Goal: Task Accomplishment & Management: Use online tool/utility

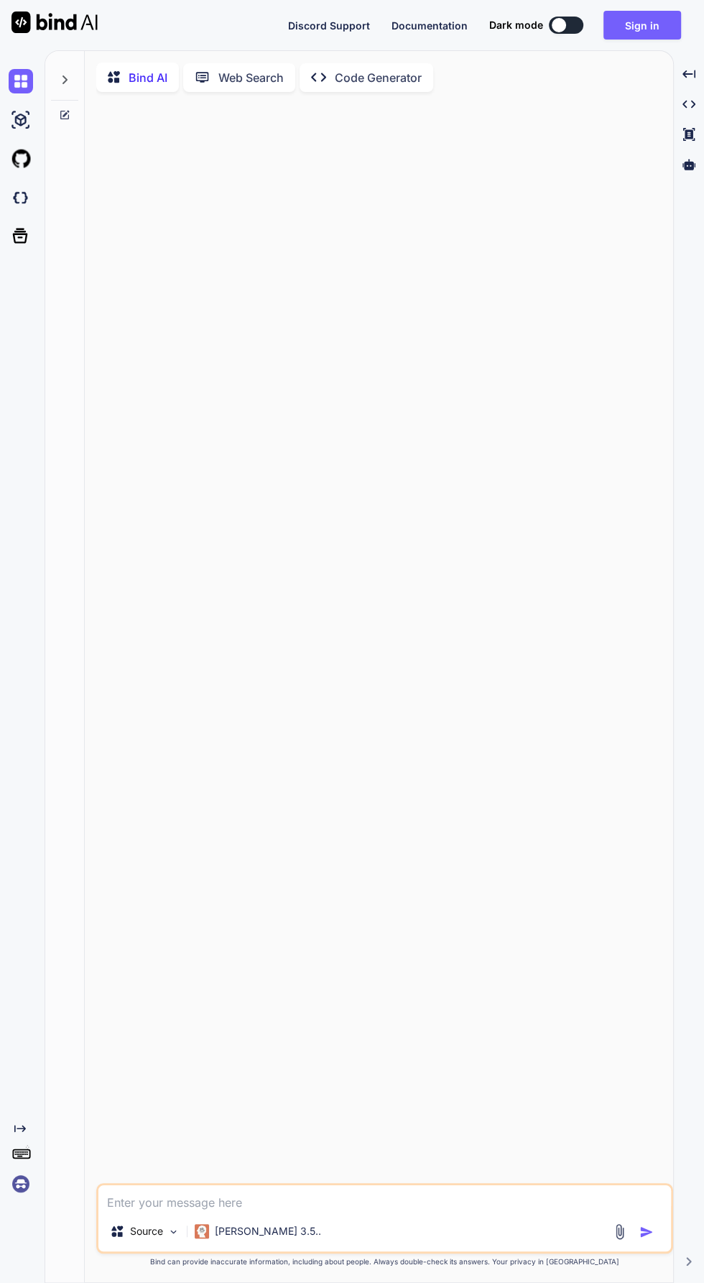
type textarea "x"
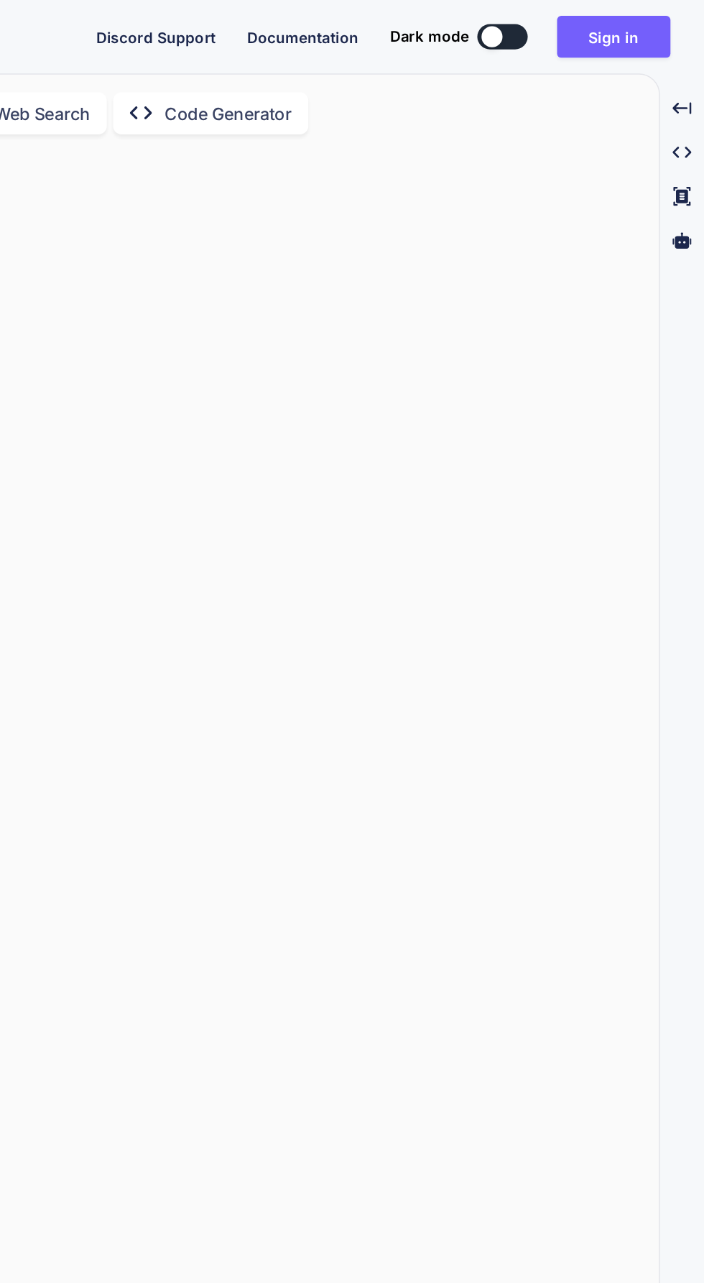
click at [626, 37] on button "Sign in" at bounding box center [643, 25] width 78 height 29
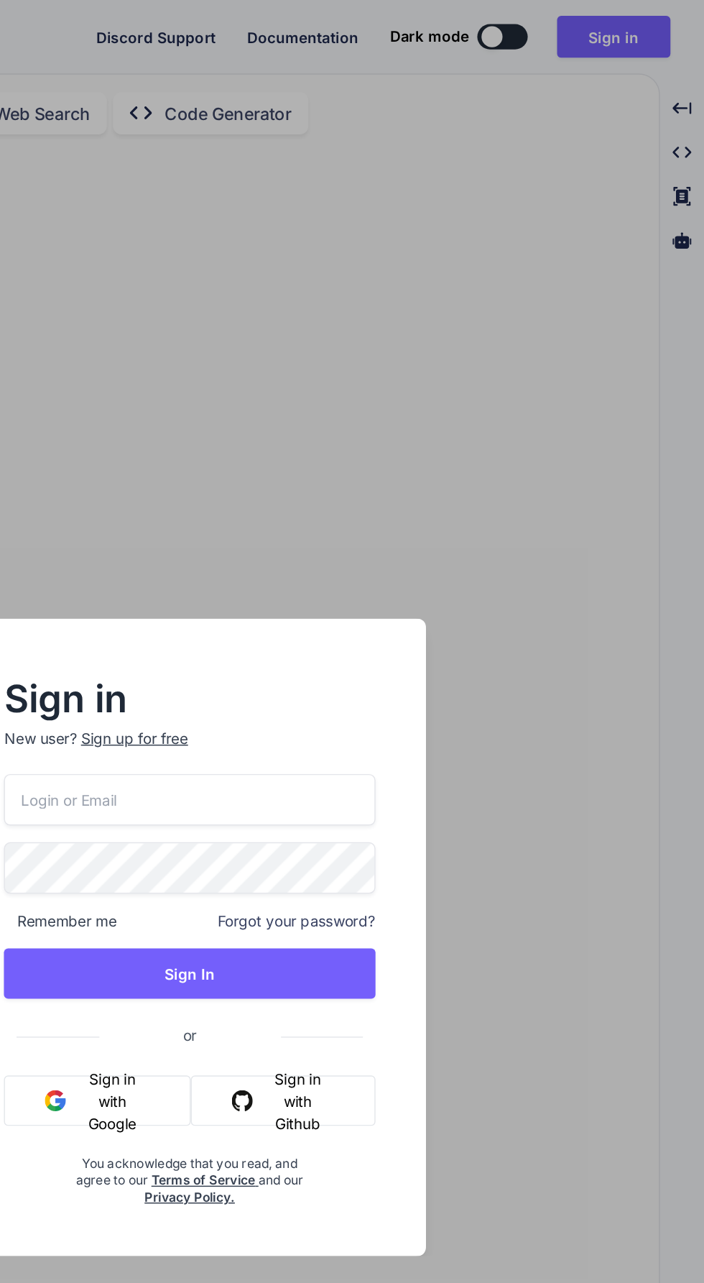
type input "[EMAIL_ADDRESS][DOMAIN_NAME]"
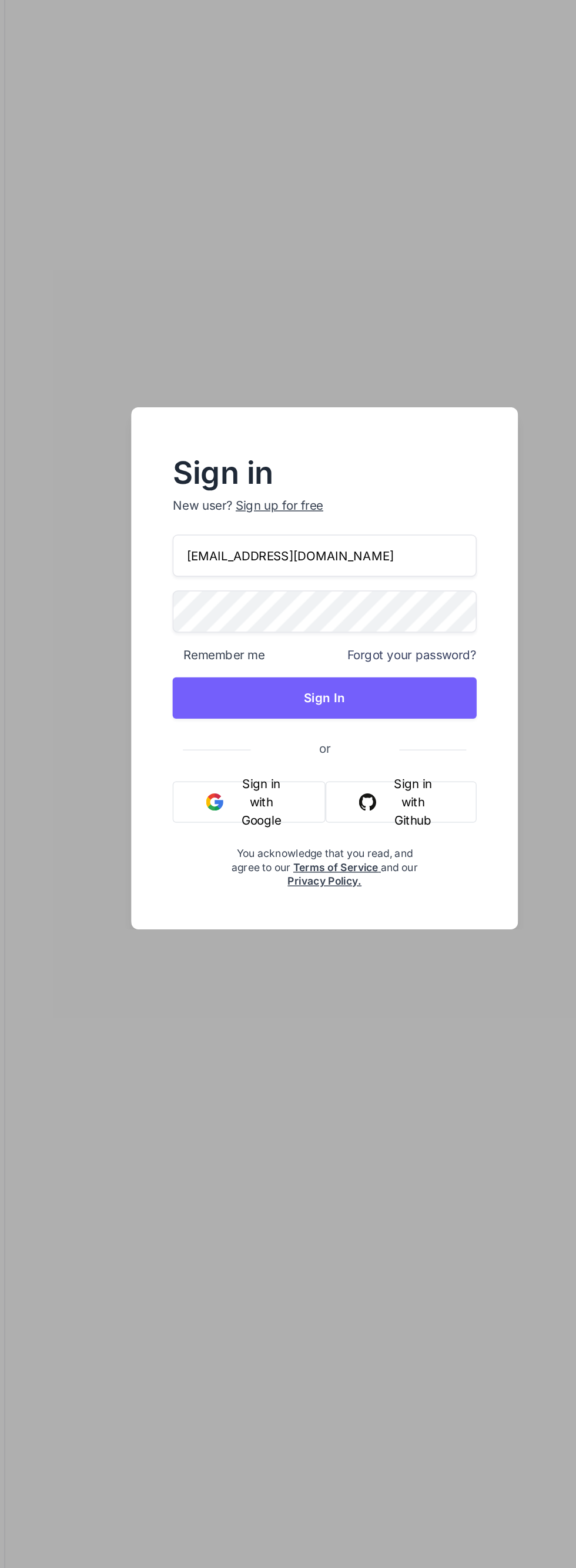
click at [231, 539] on div "Sign in New user? Sign up for free swissmadedirect@gmail.com Remember me Forgot…" at bounding box center [288, 784] width 576 height 1568
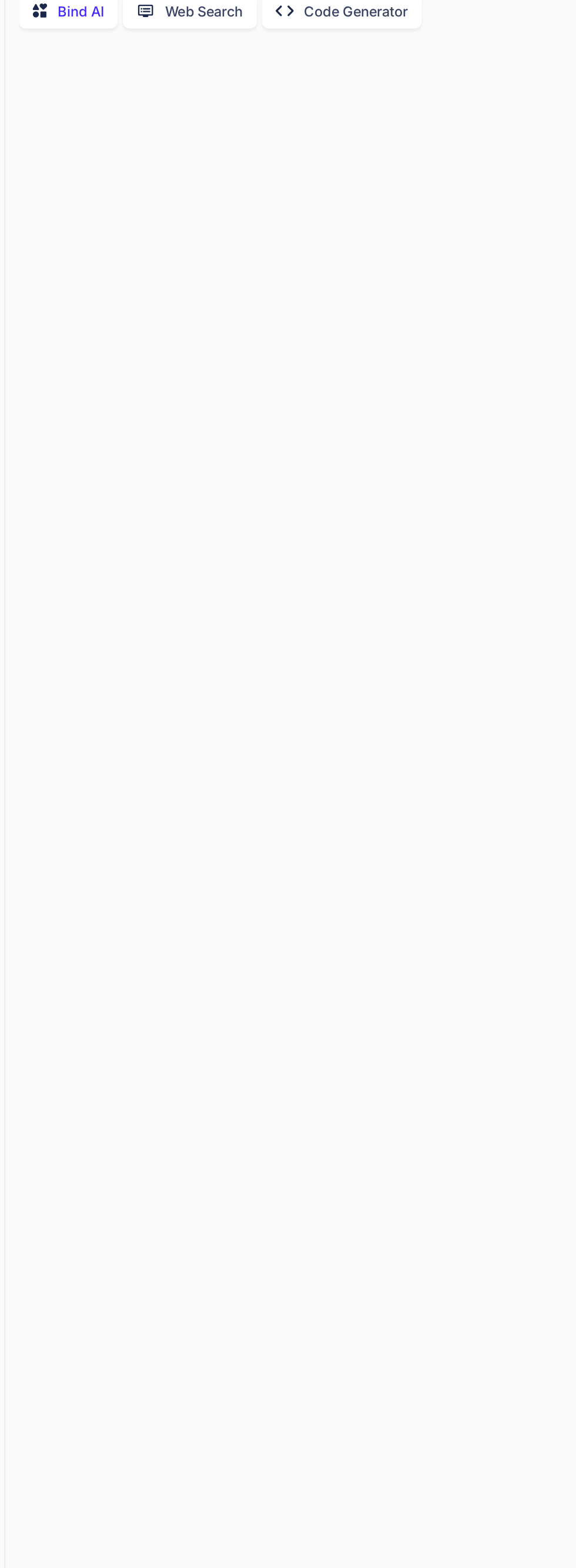
type textarea "x"
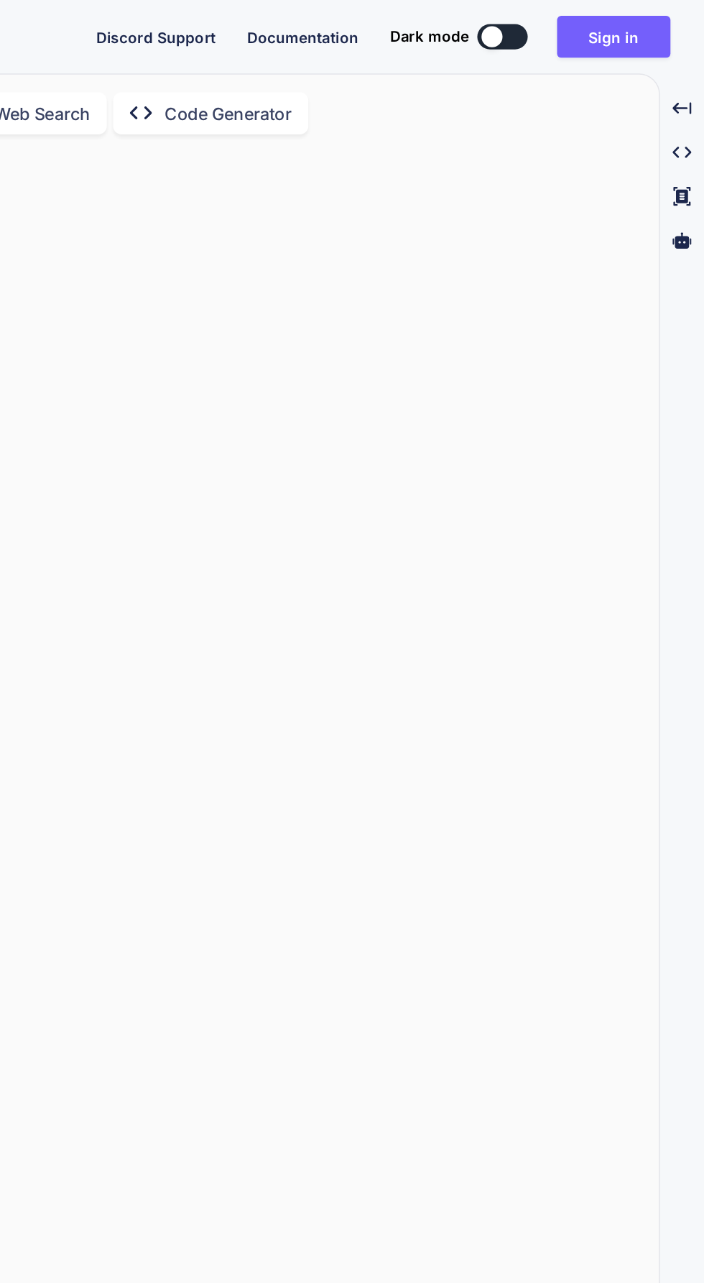
click at [639, 24] on button "Sign in" at bounding box center [643, 25] width 78 height 29
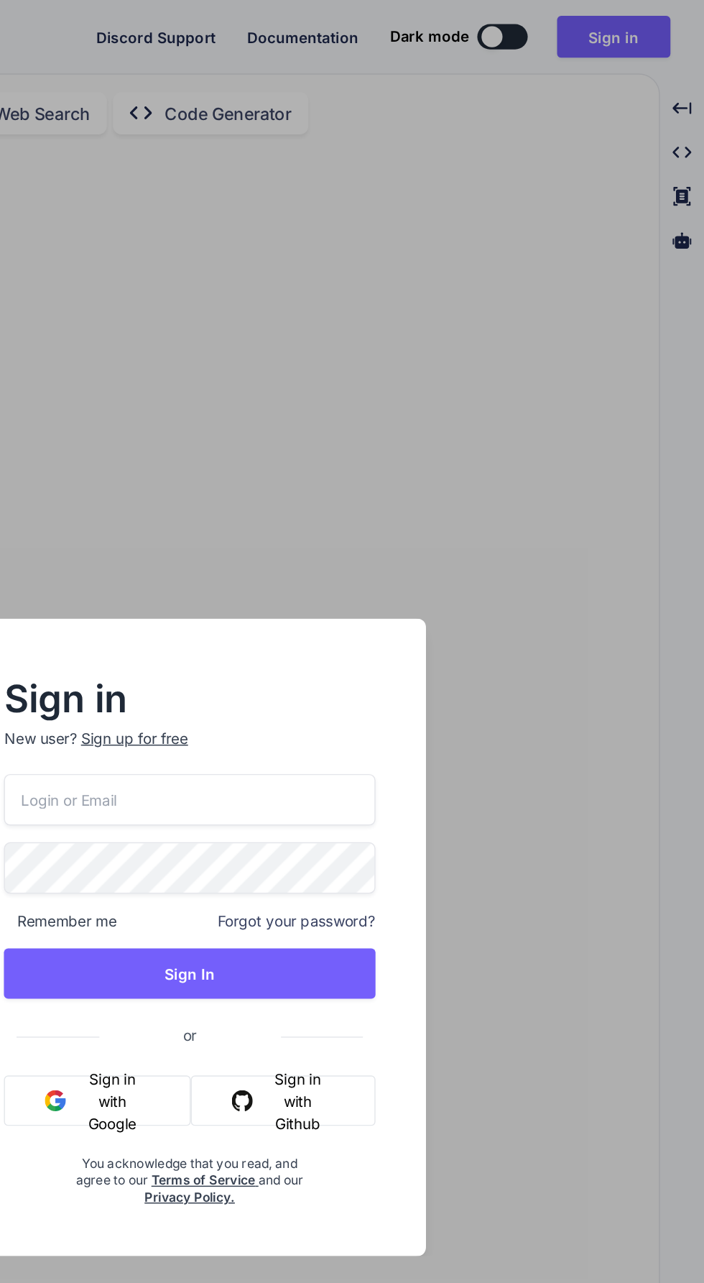
type input "[EMAIL_ADDRESS][DOMAIN_NAME]"
click at [436, 661] on button "Sign In" at bounding box center [352, 666] width 254 height 34
click at [428, 668] on button "Sign In" at bounding box center [352, 666] width 254 height 34
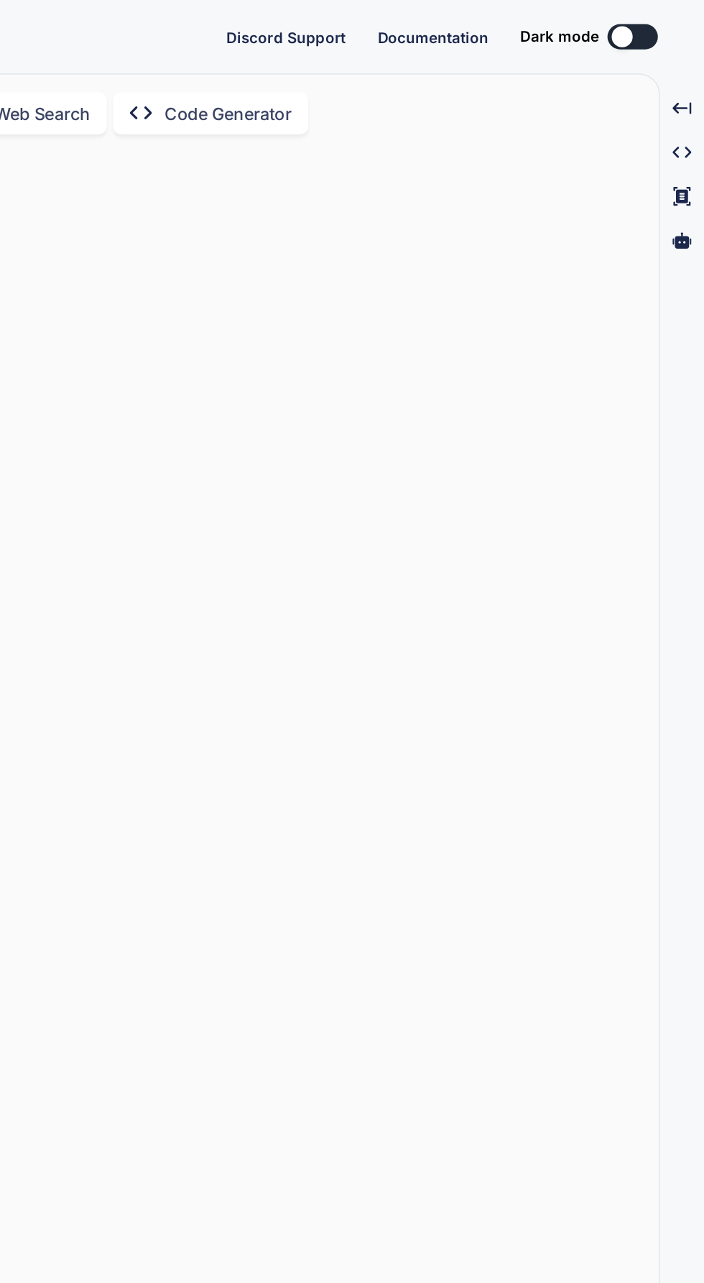
type textarea "x"
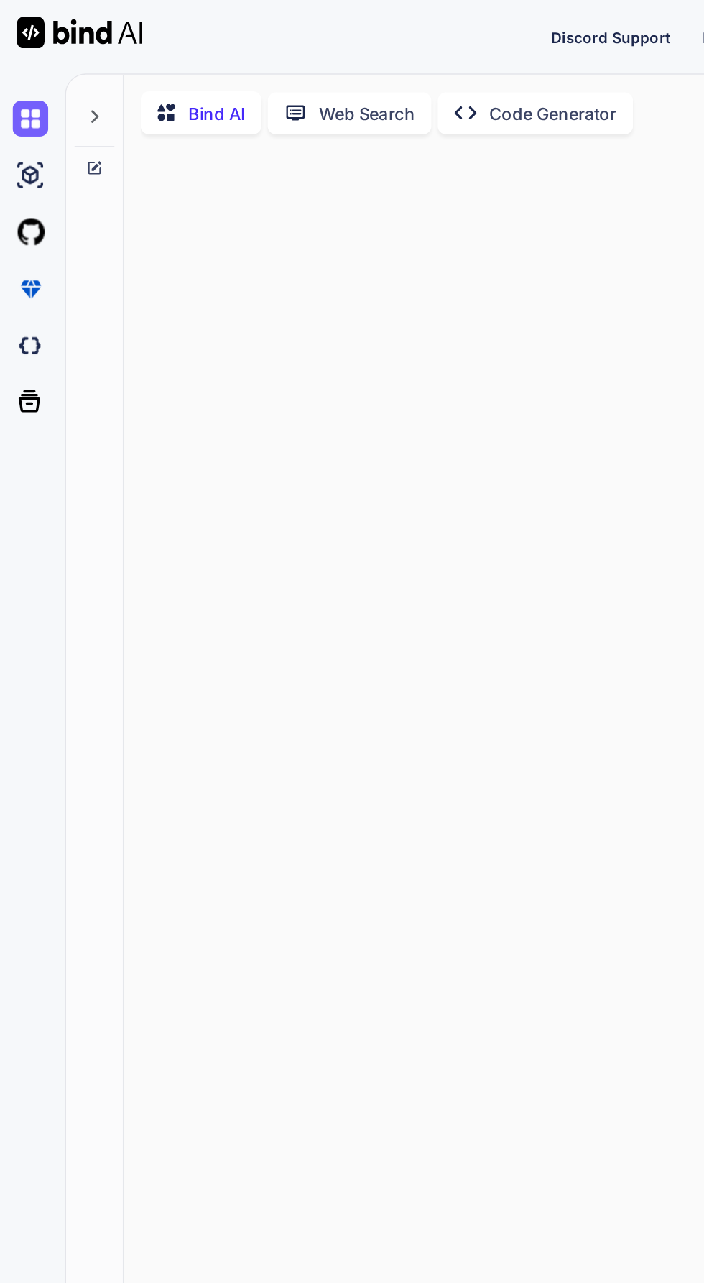
click at [55, 79] on div at bounding box center [64, 76] width 27 height 50
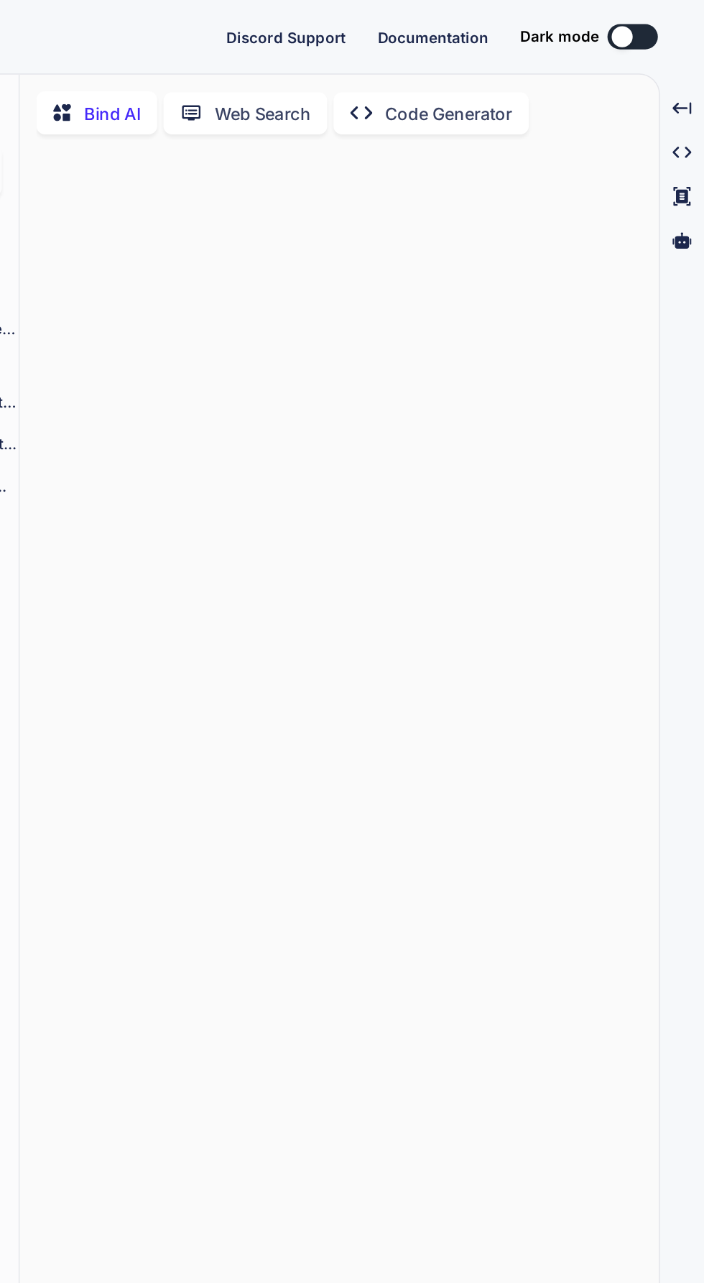
click at [506, 90] on div "Created with Pixso. Code Generator" at bounding box center [518, 77] width 134 height 29
click at [511, 75] on p "Code Generator" at bounding box center [529, 77] width 87 height 17
click at [502, 85] on p "Code Generator" at bounding box center [529, 77] width 87 height 17
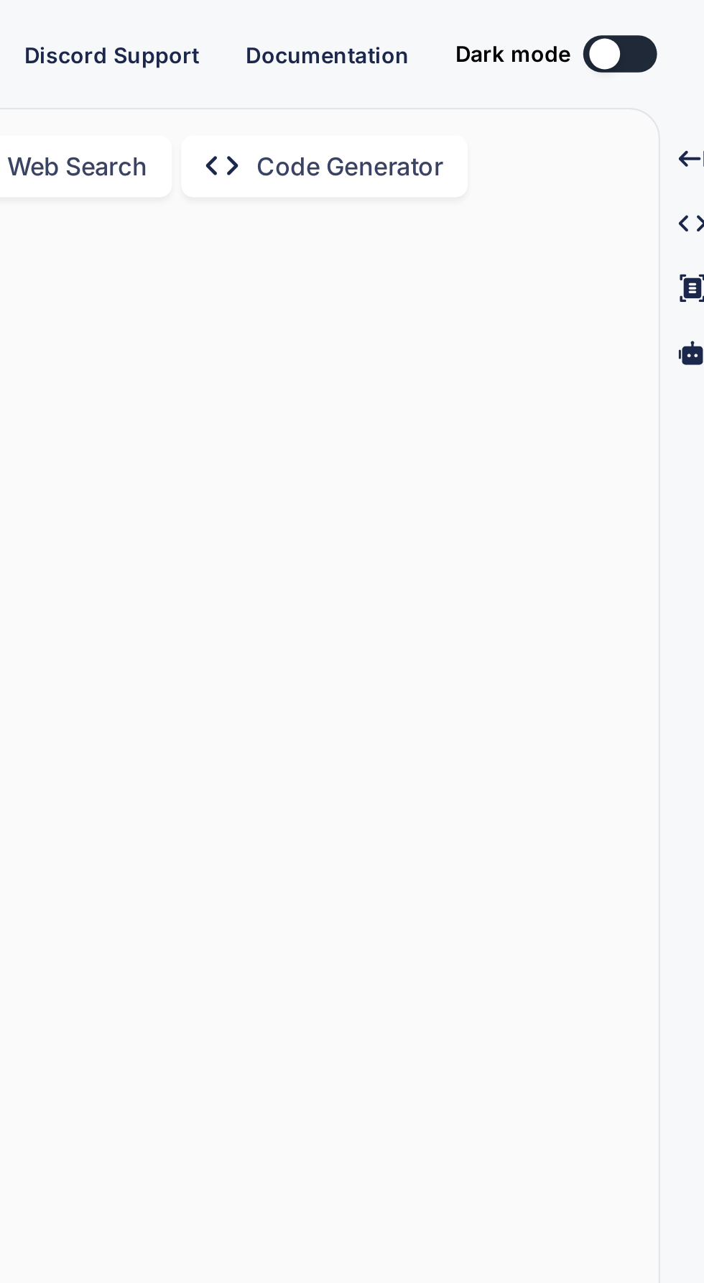
click at [505, 79] on p "Code Generator" at bounding box center [529, 77] width 87 height 17
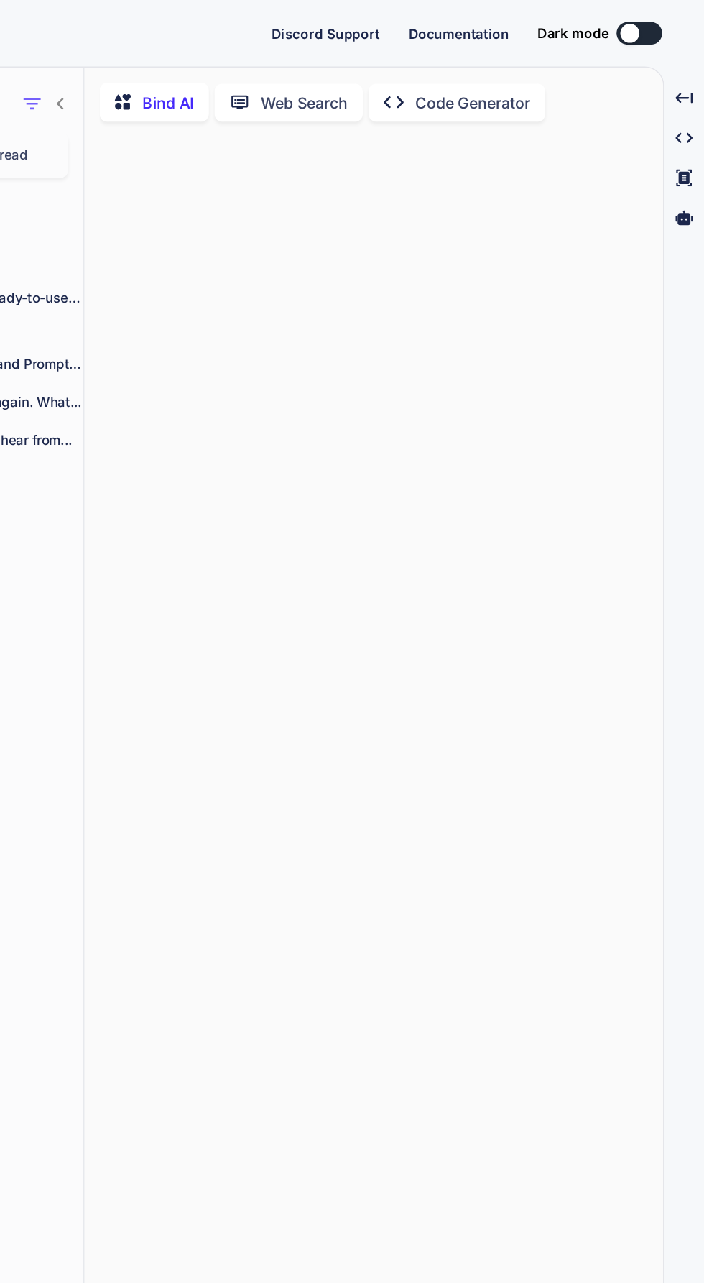
scroll to position [24, 0]
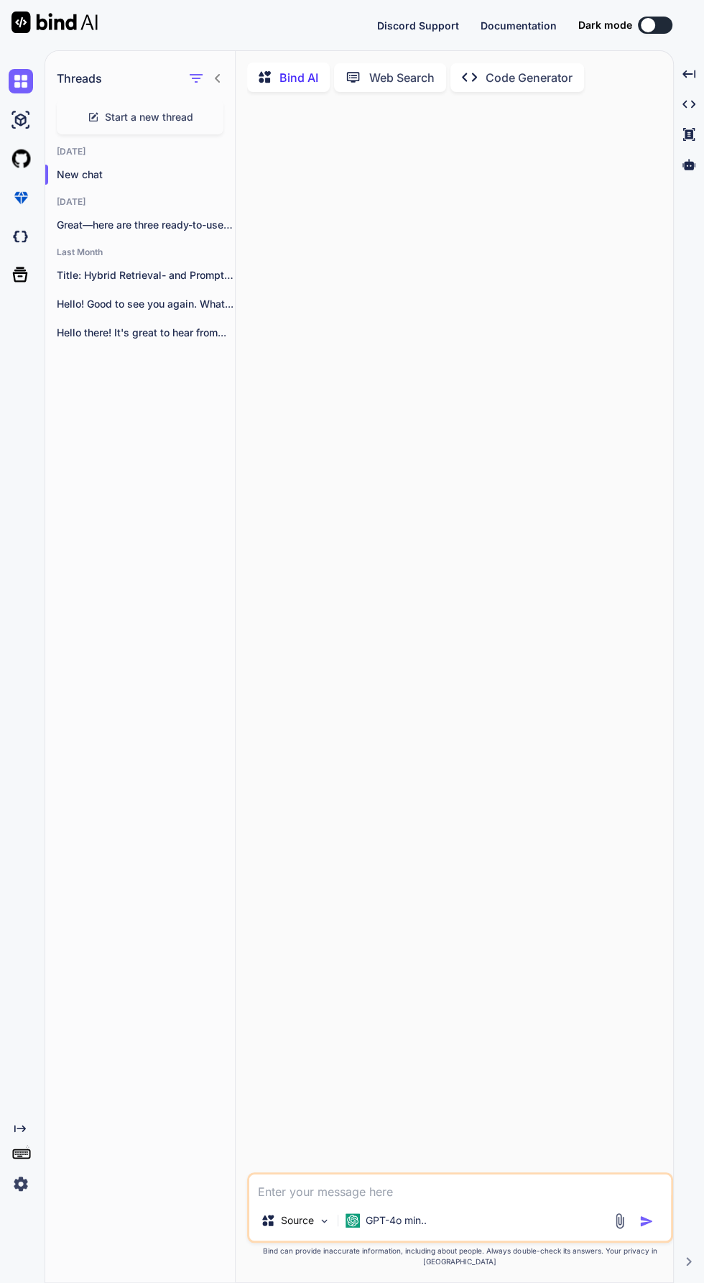
click at [502, 69] on p "Code Generator" at bounding box center [529, 77] width 87 height 17
click at [502, 74] on p "Code Generator" at bounding box center [529, 77] width 87 height 17
click at [507, 80] on p "Code Generator" at bounding box center [529, 77] width 87 height 17
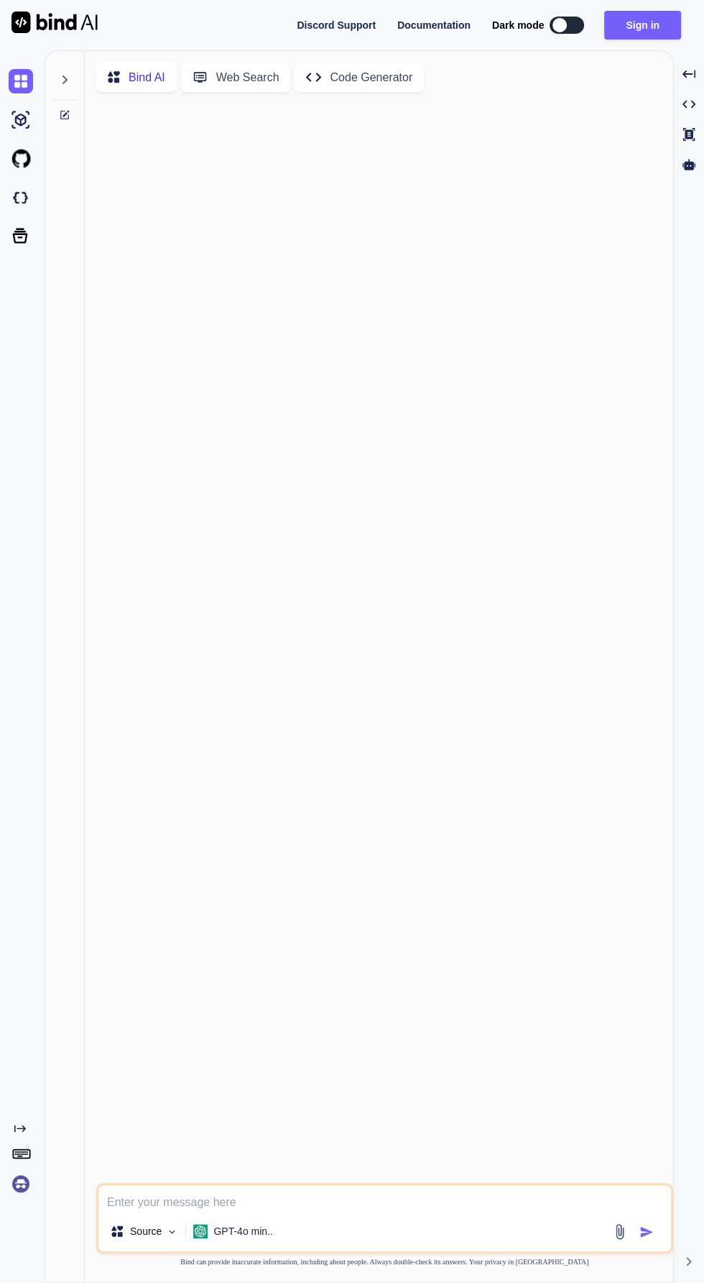
click at [645, 14] on button "Sign in" at bounding box center [642, 25] width 77 height 29
type textarea "x"
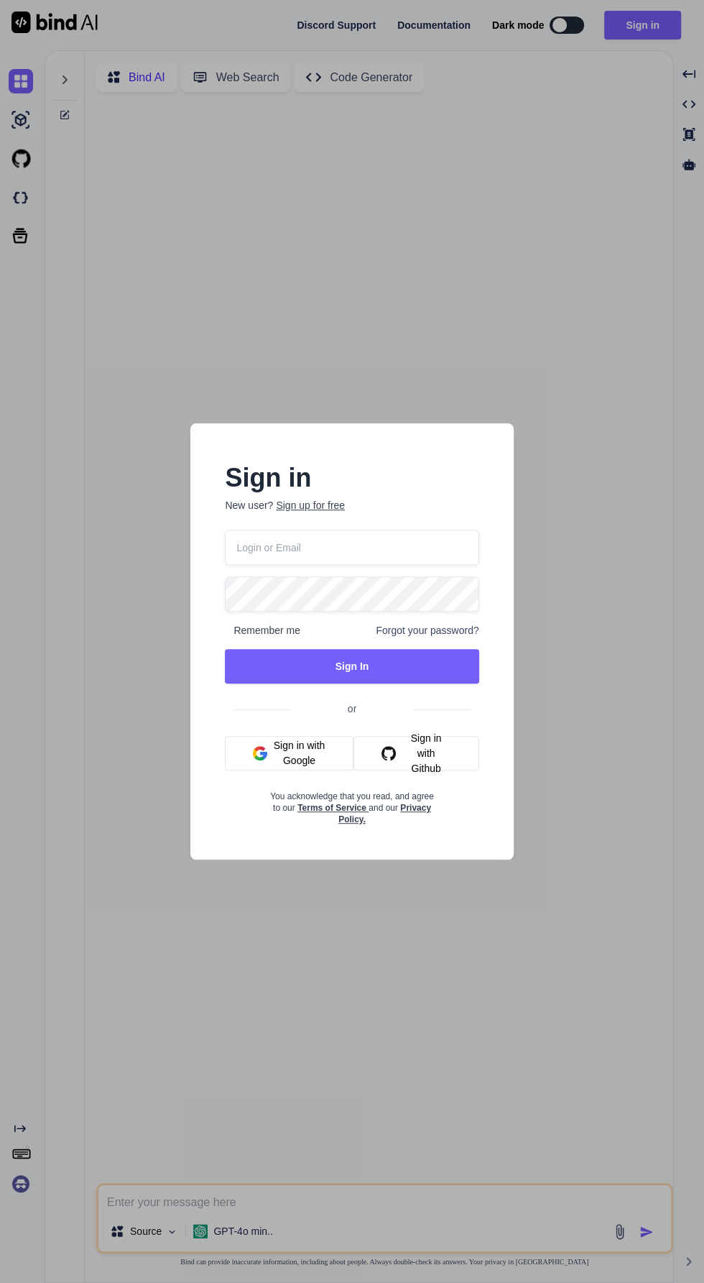
type input "[EMAIL_ADDRESS][DOMAIN_NAME]"
click at [415, 674] on button "Sign In" at bounding box center [352, 666] width 254 height 34
click at [400, 664] on button "Sign In" at bounding box center [352, 666] width 254 height 34
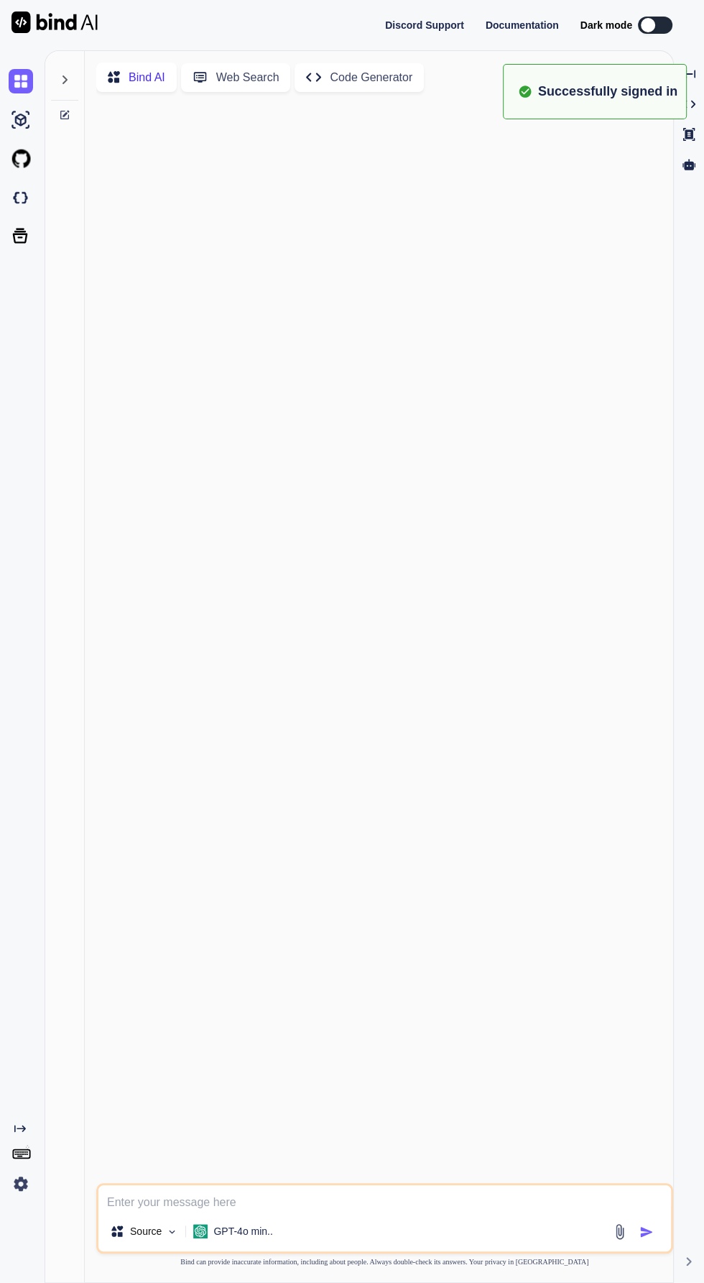
click at [351, 66] on div "Created with Pixso. Code Generator" at bounding box center [359, 77] width 129 height 29
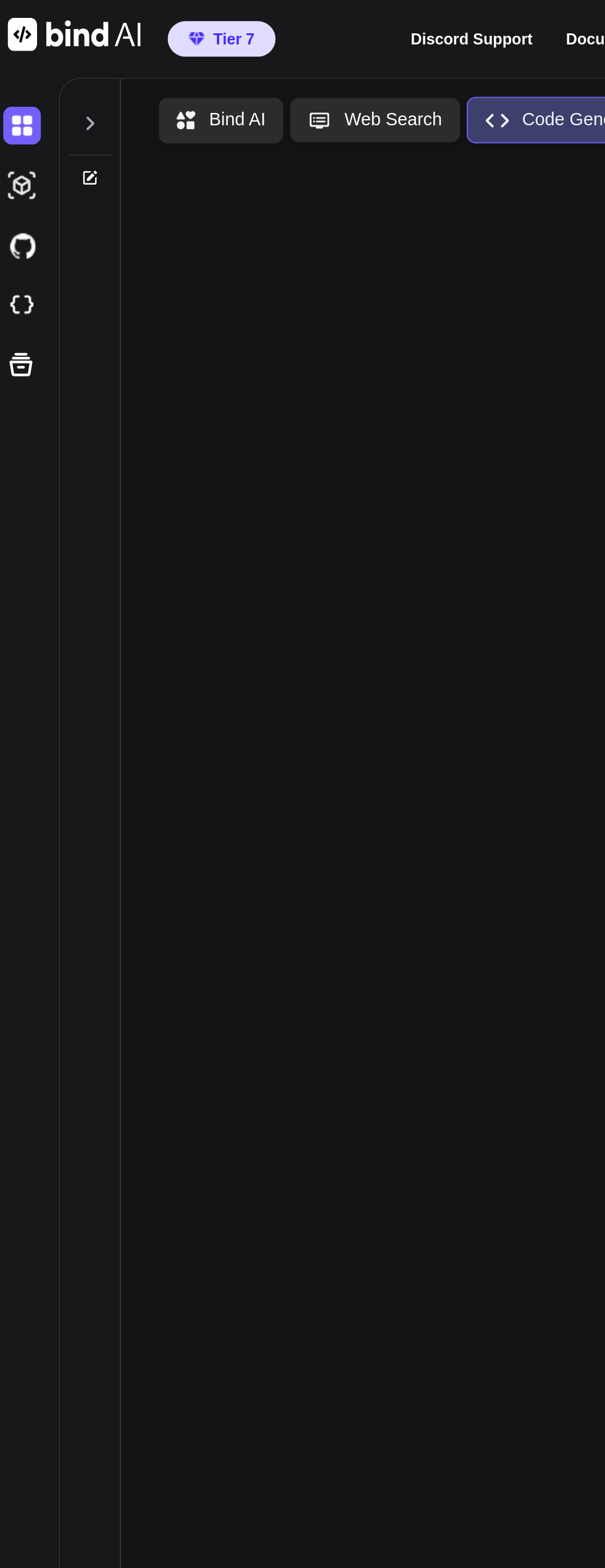
click at [58, 71] on icon at bounding box center [55, 68] width 9 height 9
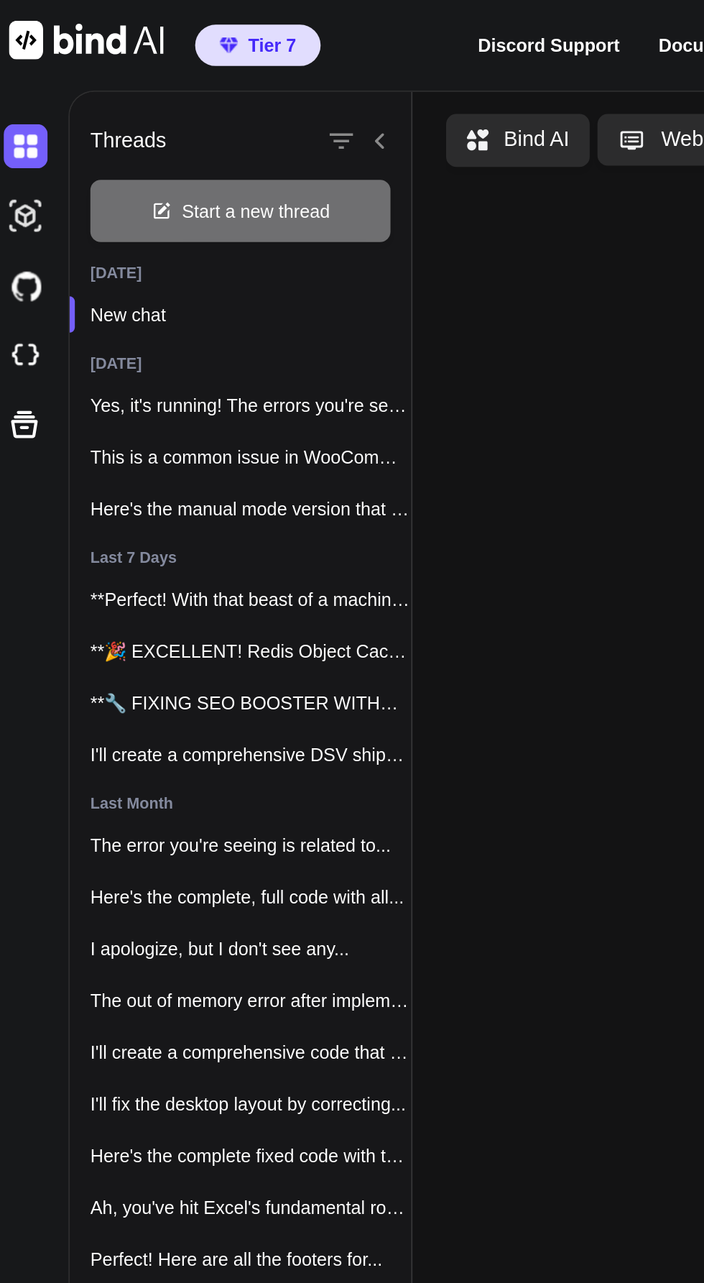
click at [124, 328] on p "**Perfect! With that beast of a machine,..." at bounding box center [146, 333] width 178 height 14
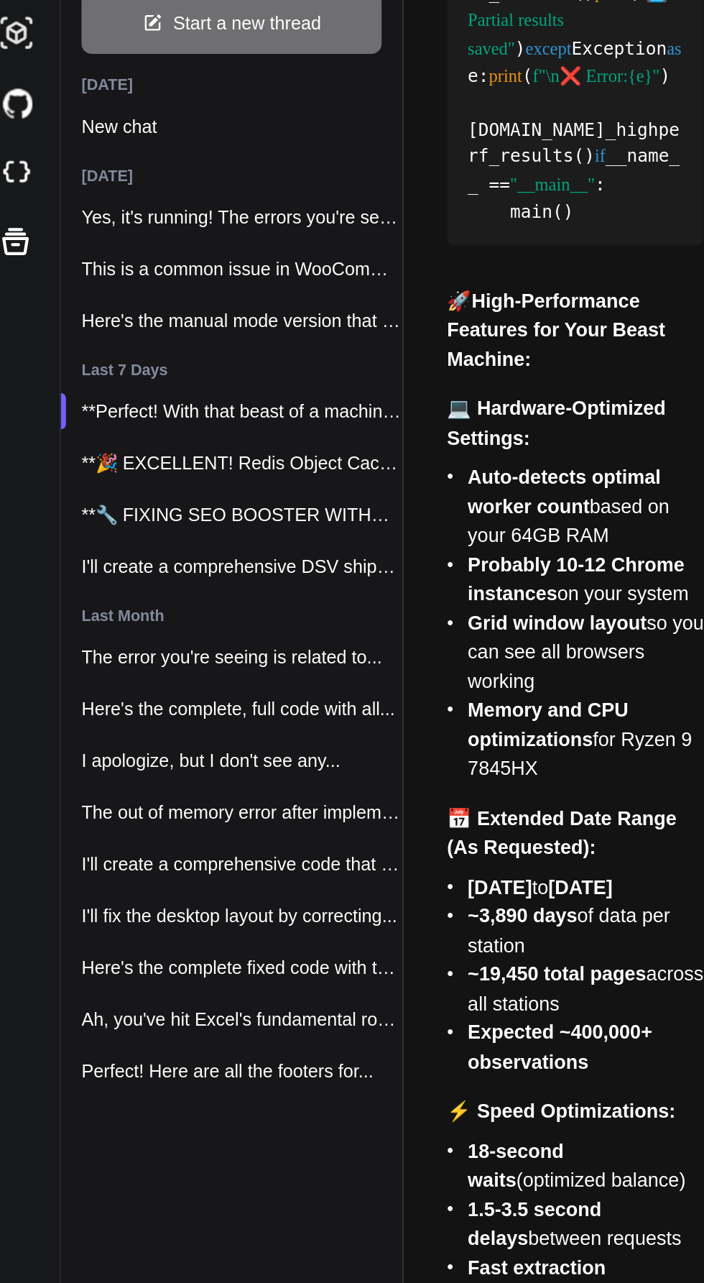
scroll to position [127647, 0]
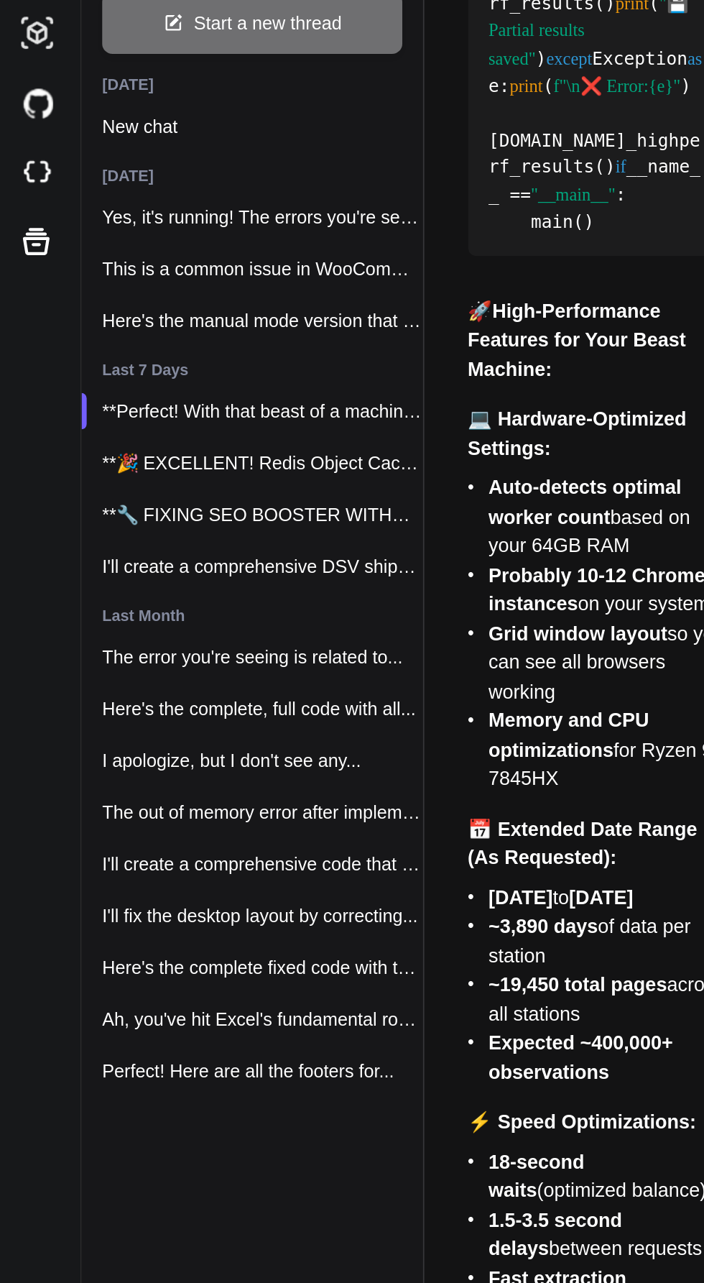
click at [96, 274] on p "Here's the manual mode version that creates..." at bounding box center [146, 279] width 178 height 14
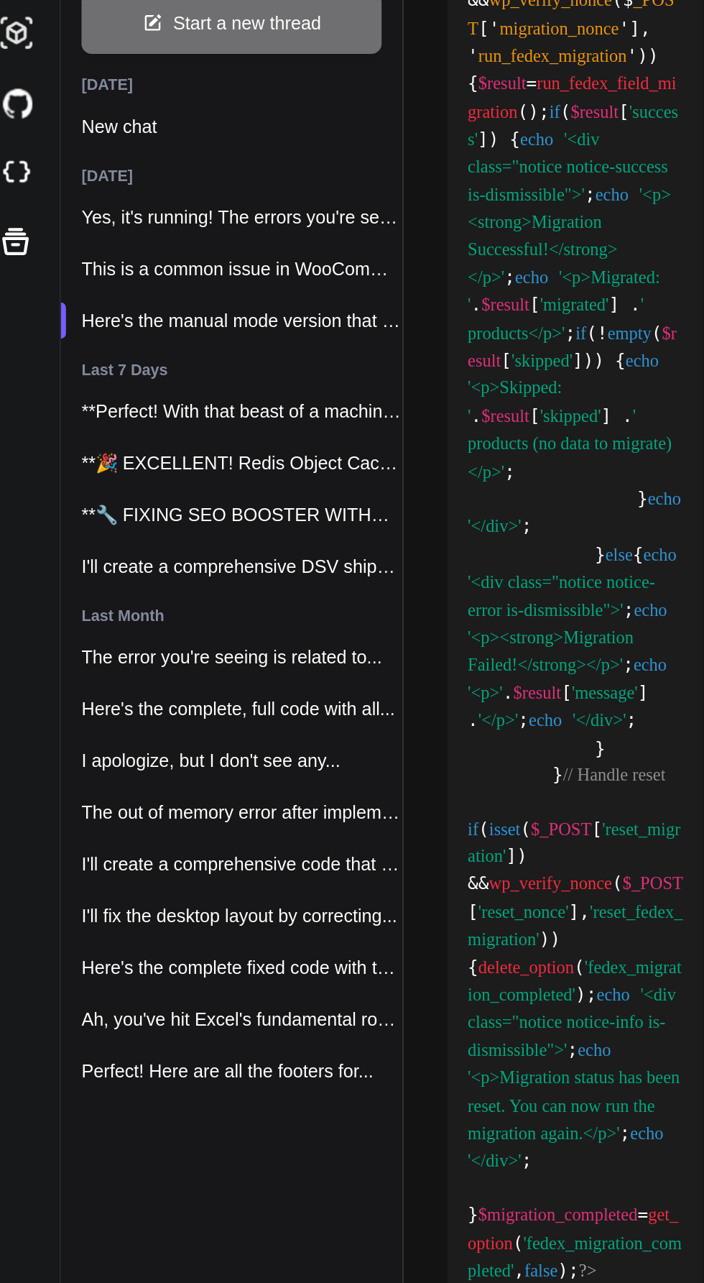
scroll to position [5742, 0]
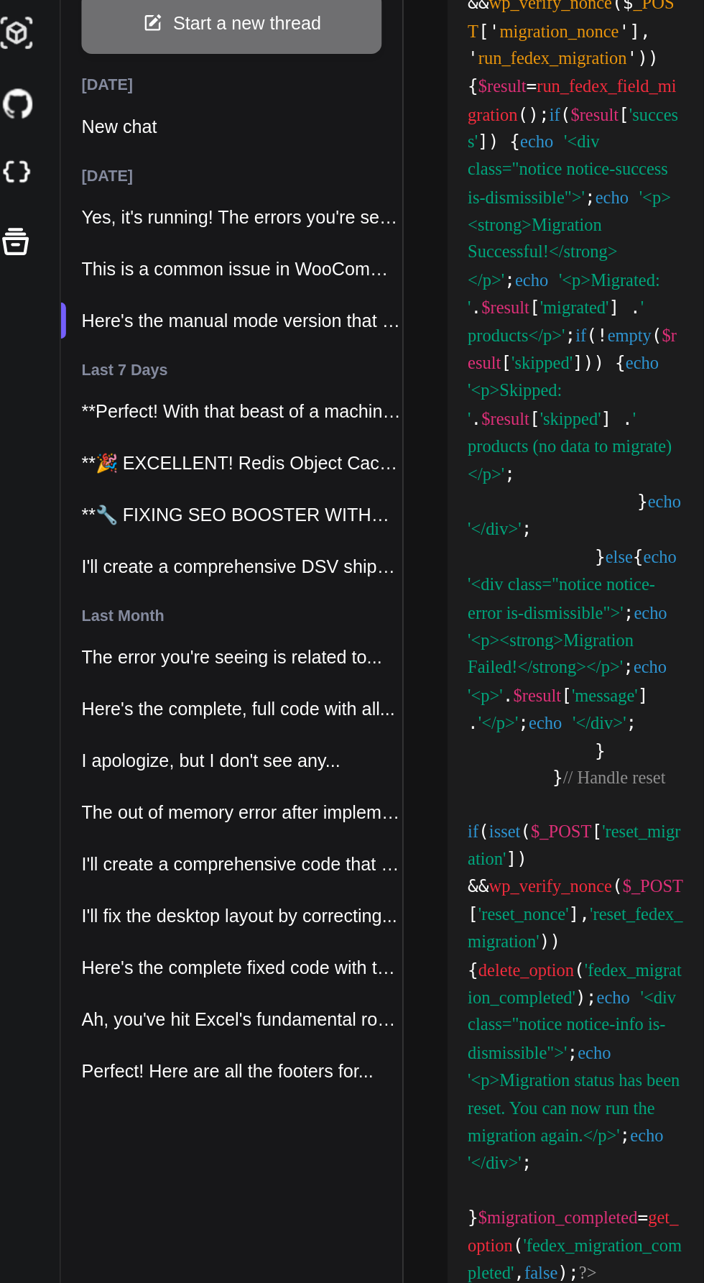
click at [118, 216] on p "Yes, it's running! The errors you're seeing..." at bounding box center [146, 222] width 178 height 14
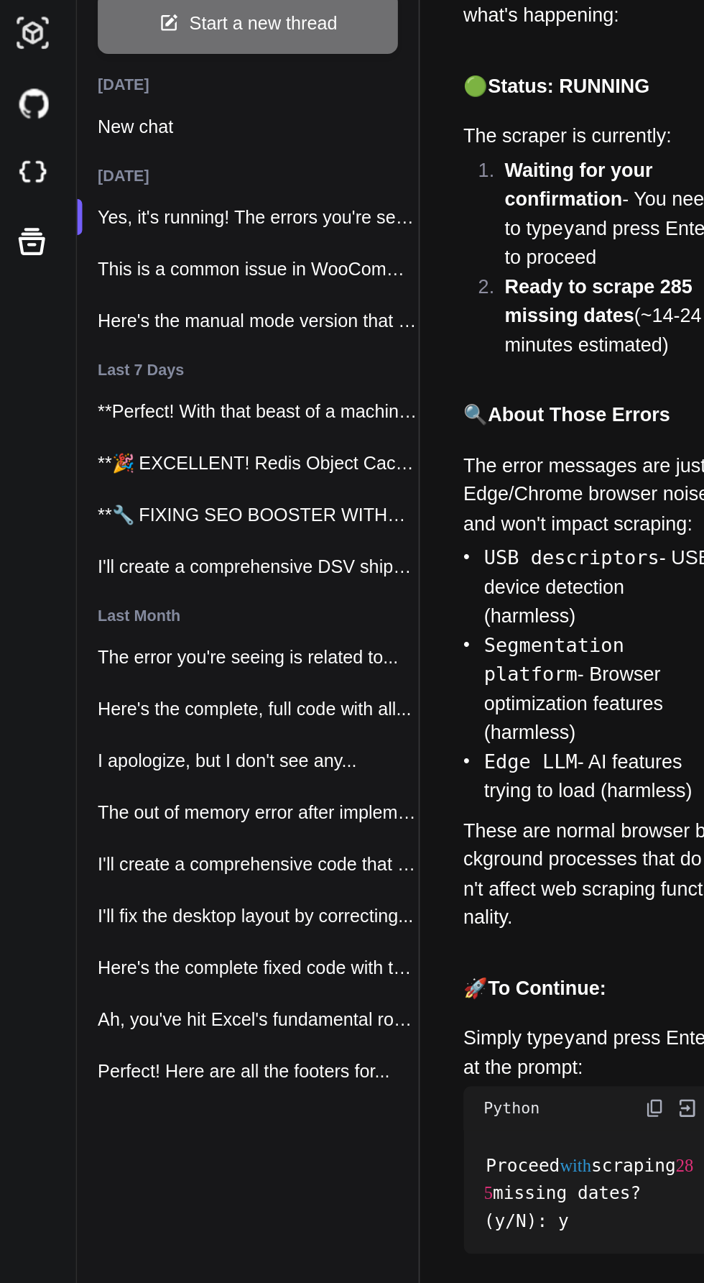
scroll to position [187418, 0]
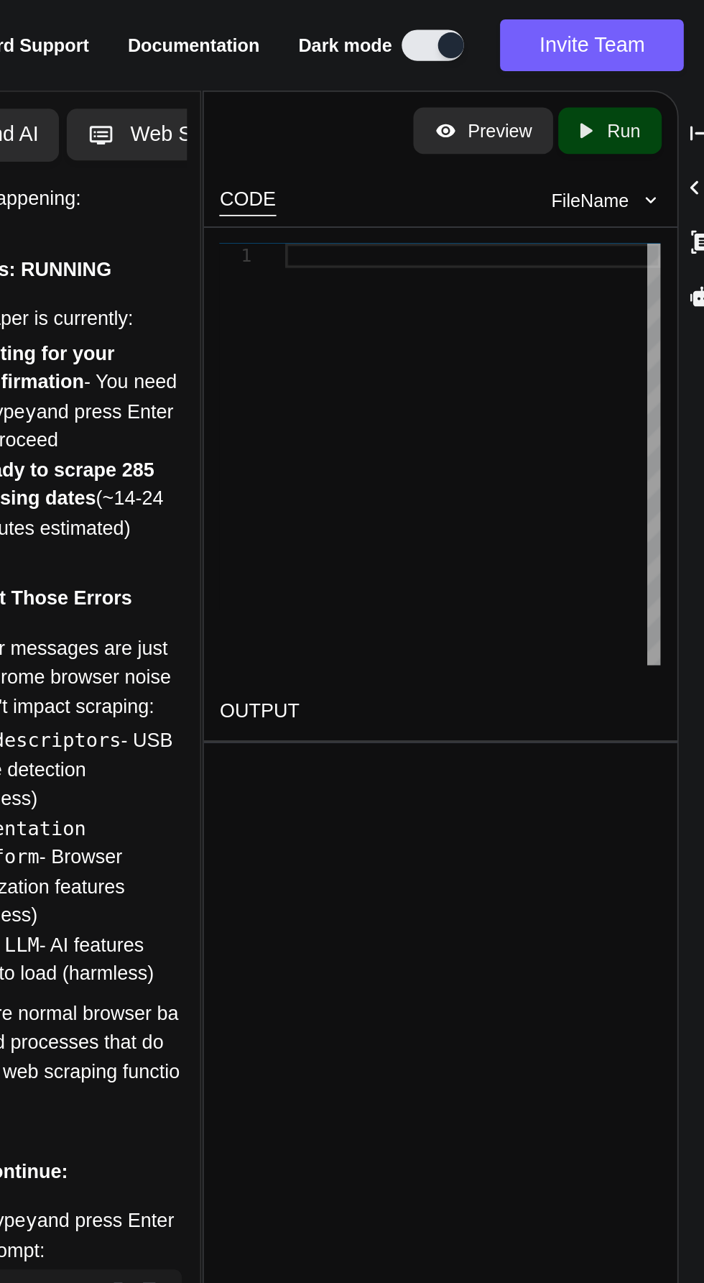
click at [316, 62] on div "Bind AI" at bounding box center [294, 74] width 80 height 29
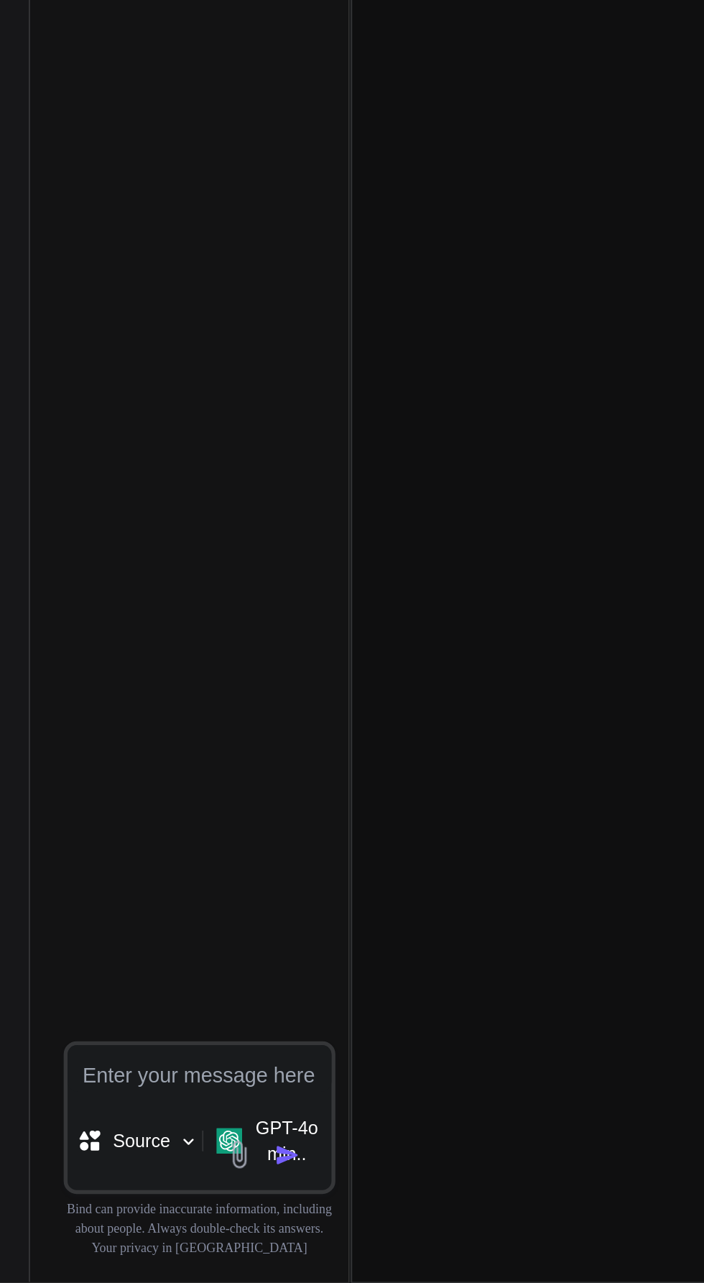
type textarea "x"
